Goal: Find specific page/section: Find specific page/section

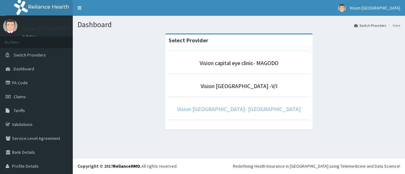
click at [232, 109] on link "Vision [GEOGRAPHIC_DATA]- [GEOGRAPHIC_DATA]" at bounding box center [238, 109] width 123 height 7
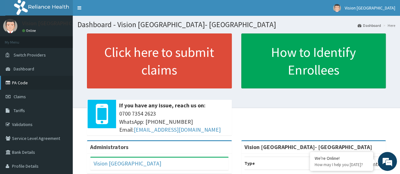
click at [24, 83] on link "PA Code" at bounding box center [36, 83] width 73 height 14
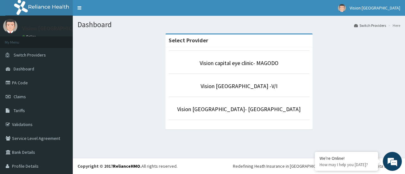
click at [227, 110] on link "Vision [GEOGRAPHIC_DATA]- [GEOGRAPHIC_DATA]" at bounding box center [238, 109] width 123 height 7
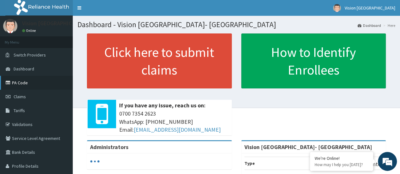
click at [22, 84] on link "PA Code" at bounding box center [36, 83] width 73 height 14
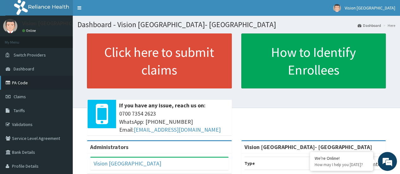
click at [12, 79] on link "PA Code" at bounding box center [36, 83] width 73 height 14
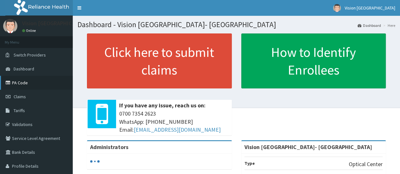
click at [25, 86] on link "PA Code" at bounding box center [36, 83] width 73 height 14
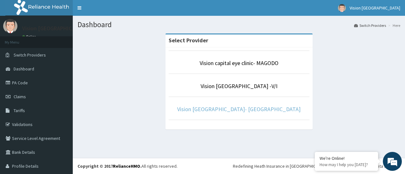
click at [229, 111] on link "Vision [GEOGRAPHIC_DATA]- [GEOGRAPHIC_DATA]" at bounding box center [238, 109] width 123 height 7
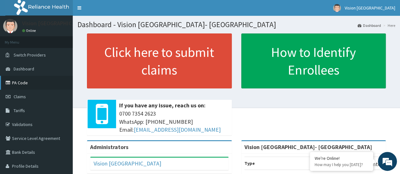
click at [21, 82] on link "PA Code" at bounding box center [36, 83] width 73 height 14
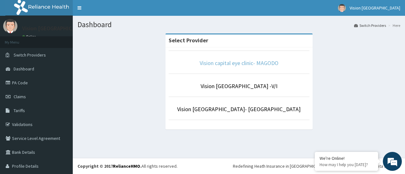
click at [233, 60] on link "Vision capital eye clinic- MAGODO" at bounding box center [239, 62] width 79 height 7
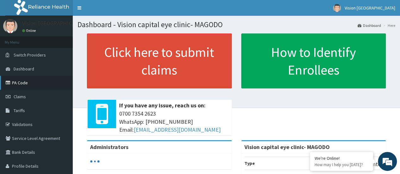
click at [37, 81] on link "PA Code" at bounding box center [36, 83] width 73 height 14
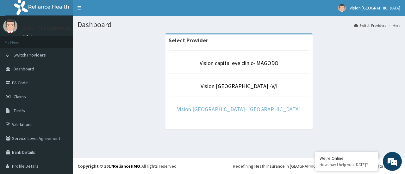
click at [230, 112] on link "Vision [GEOGRAPHIC_DATA]- [GEOGRAPHIC_DATA]" at bounding box center [238, 109] width 123 height 7
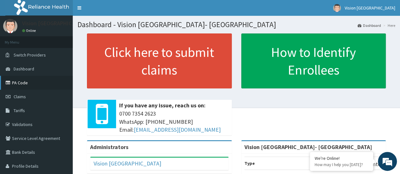
click at [19, 86] on link "PA Code" at bounding box center [36, 83] width 73 height 14
click at [21, 84] on link "PA Code" at bounding box center [36, 83] width 73 height 14
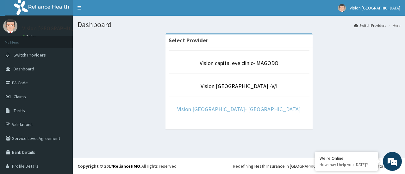
click at [242, 109] on link "Vision [GEOGRAPHIC_DATA]- [GEOGRAPHIC_DATA]" at bounding box center [238, 109] width 123 height 7
